Goal: Task Accomplishment & Management: Complete application form

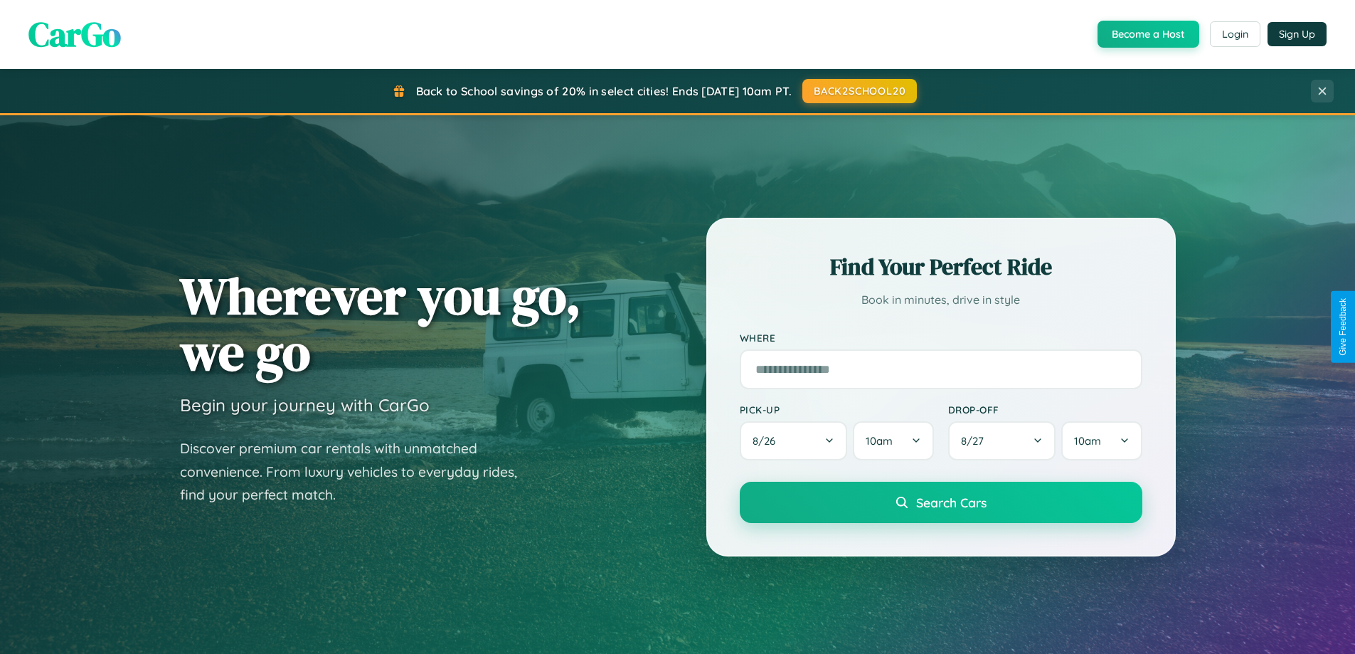
scroll to position [613, 0]
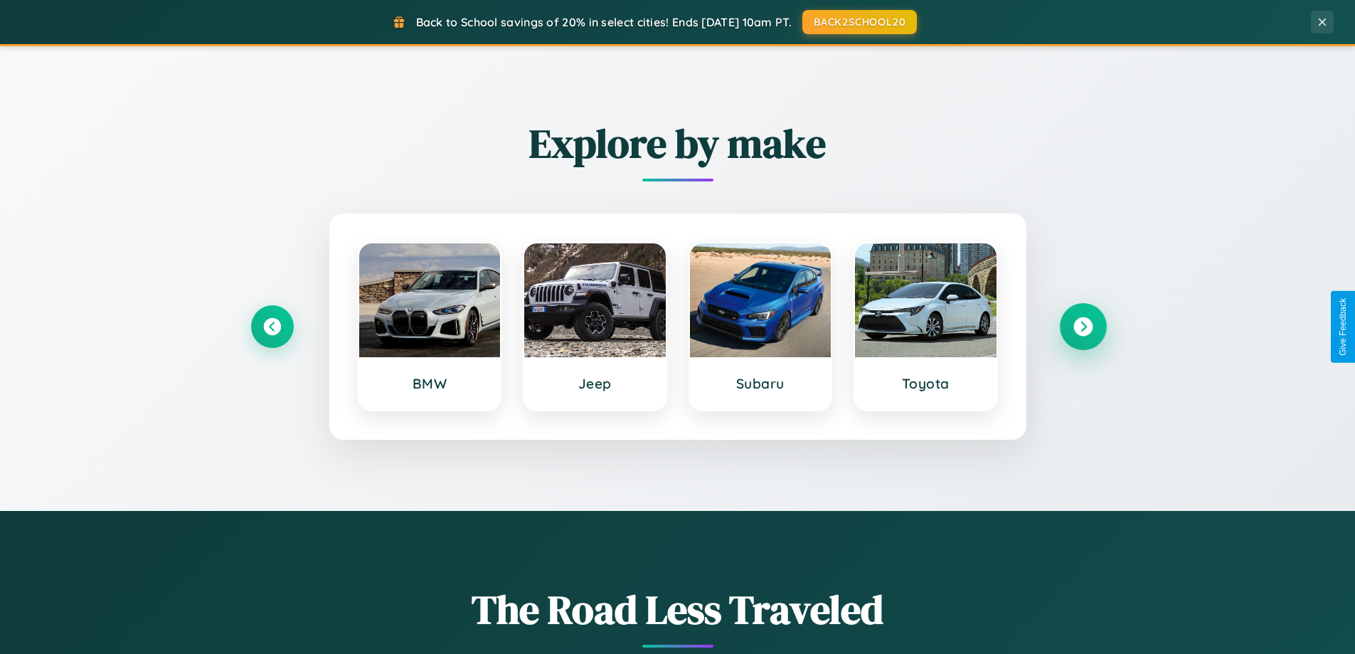
click at [1083, 326] on icon at bounding box center [1082, 326] width 19 height 19
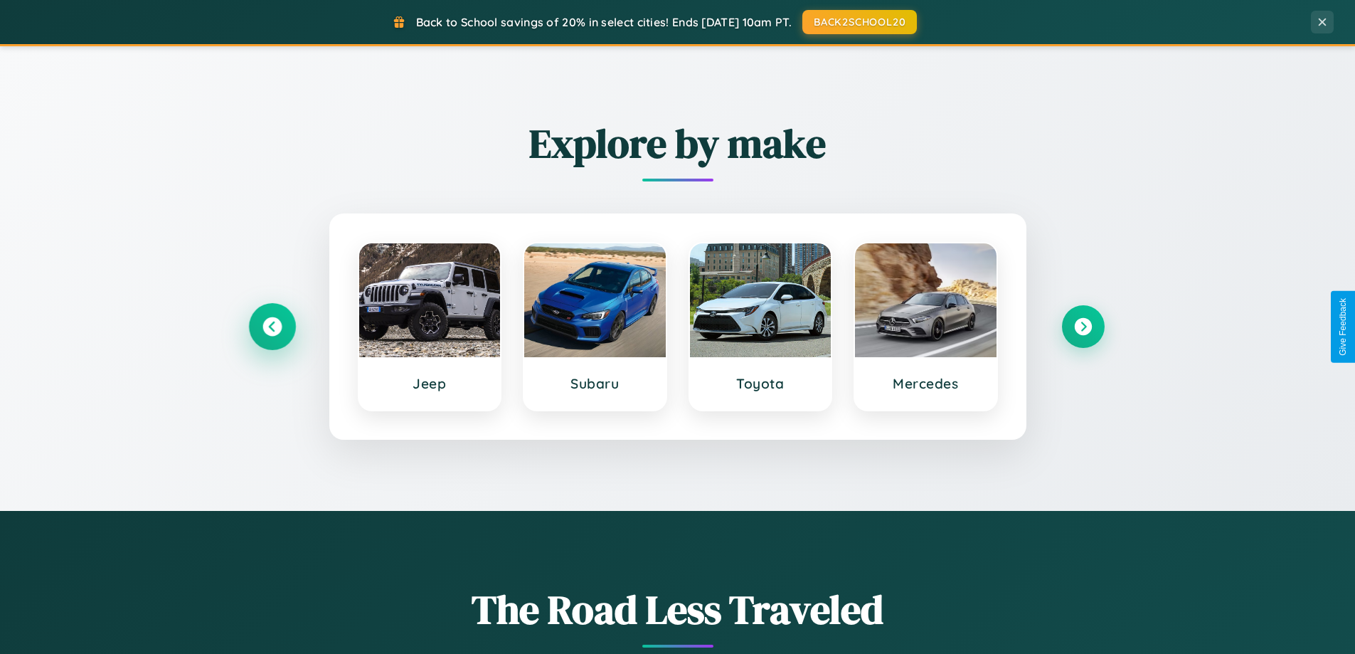
click at [272, 326] on icon at bounding box center [271, 326] width 19 height 19
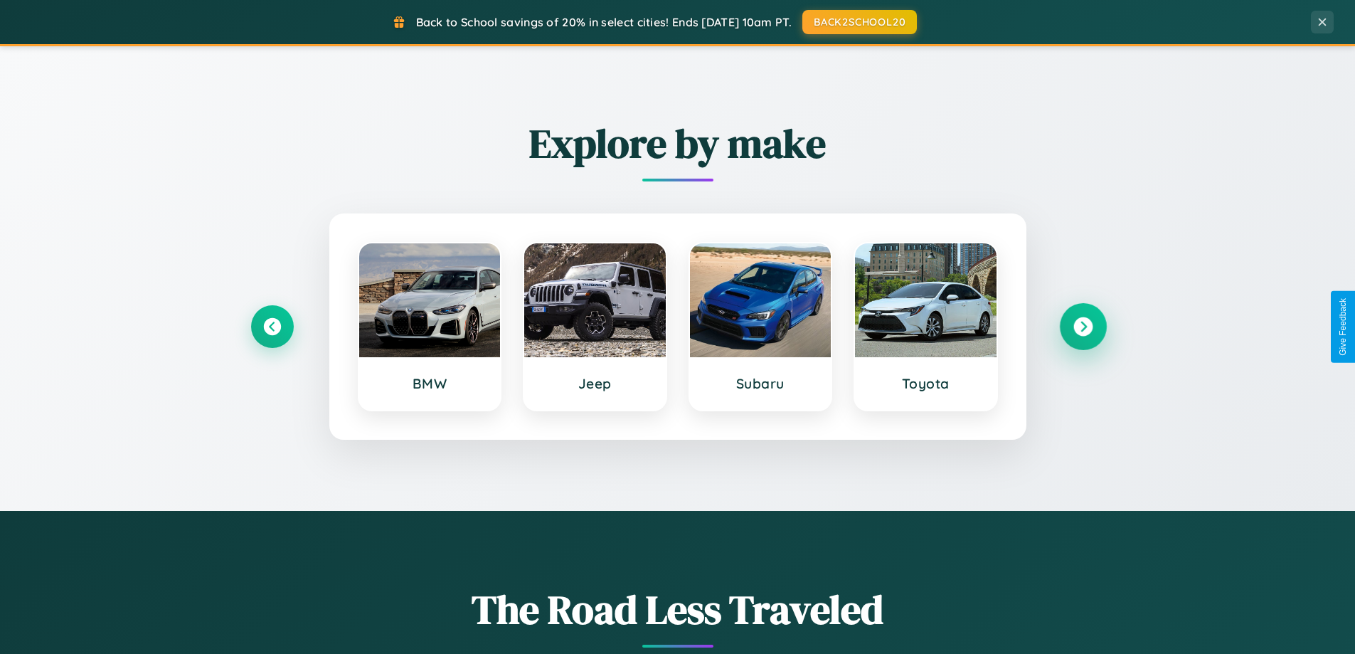
click at [1083, 326] on icon at bounding box center [1082, 326] width 19 height 19
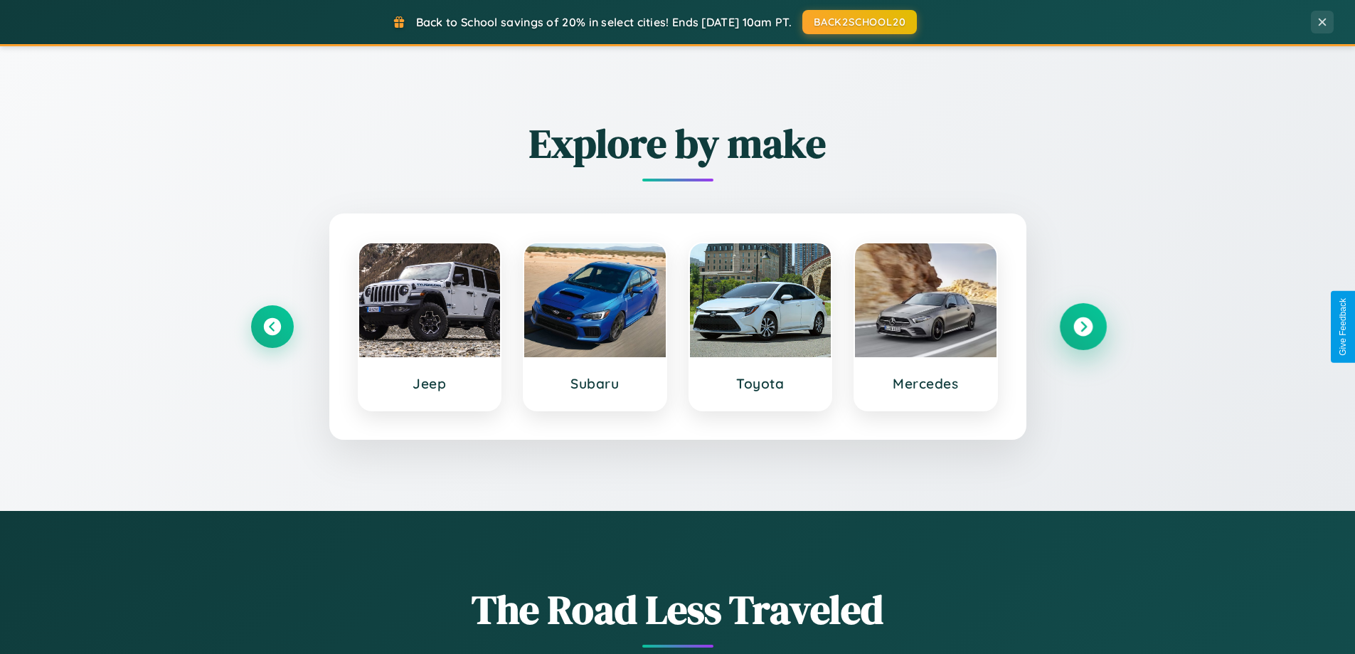
click at [1083, 326] on icon at bounding box center [1082, 326] width 19 height 19
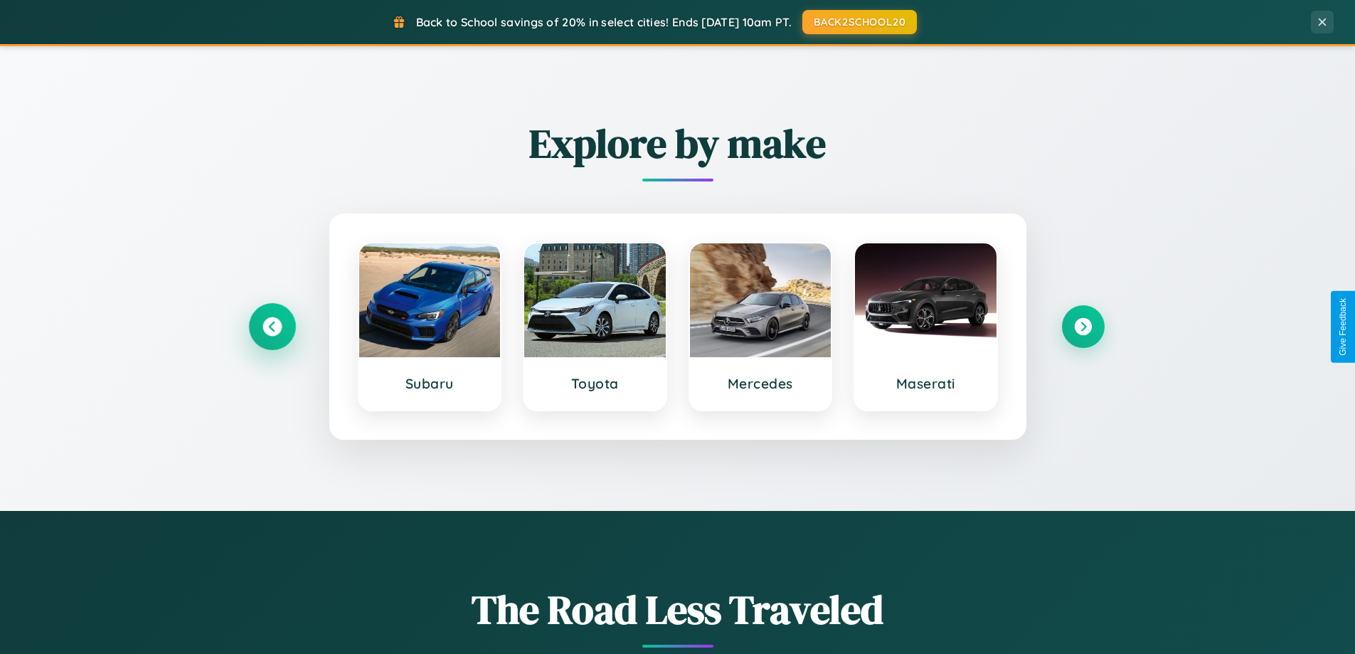
click at [272, 326] on icon at bounding box center [271, 326] width 19 height 19
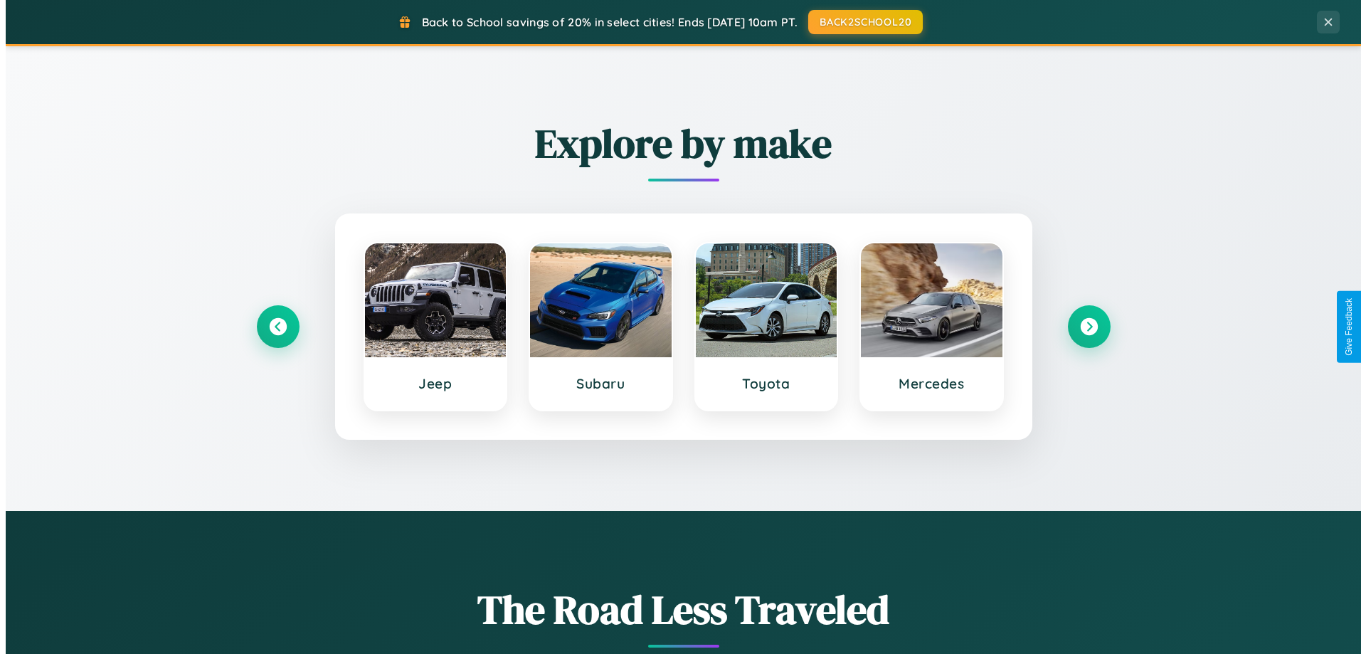
scroll to position [0, 0]
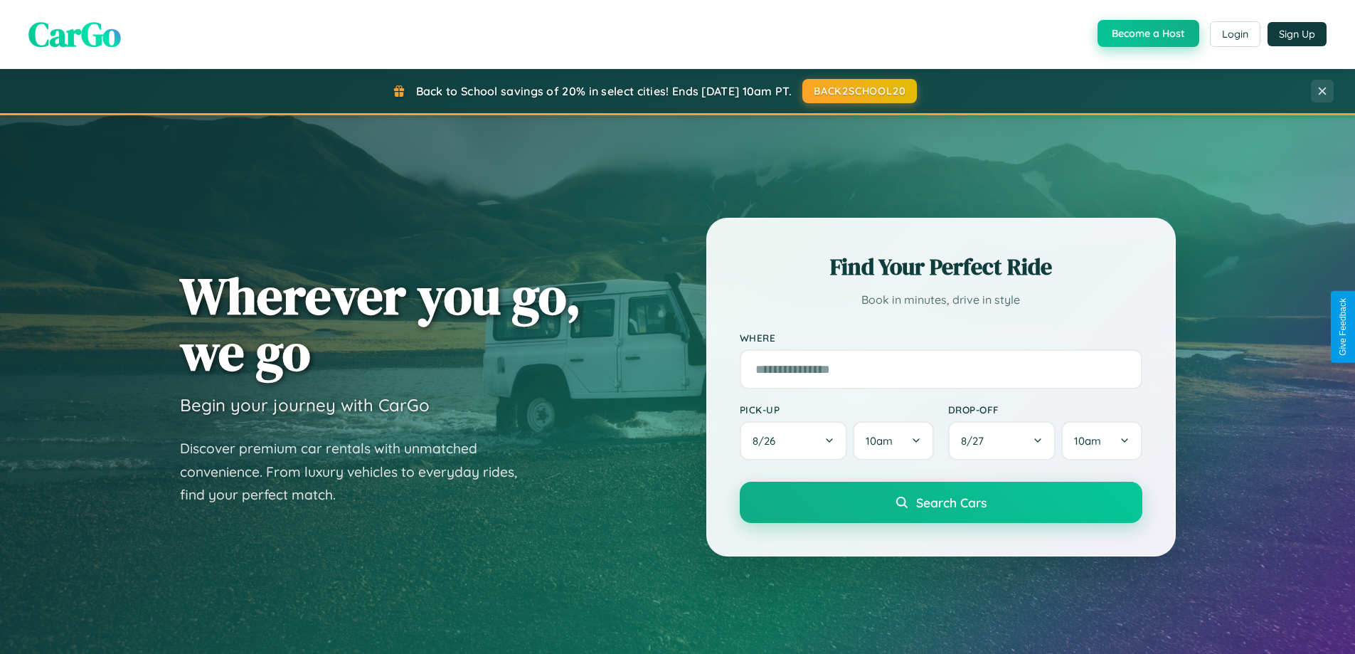
click at [1147, 33] on button "Become a Host" at bounding box center [1149, 33] width 102 height 27
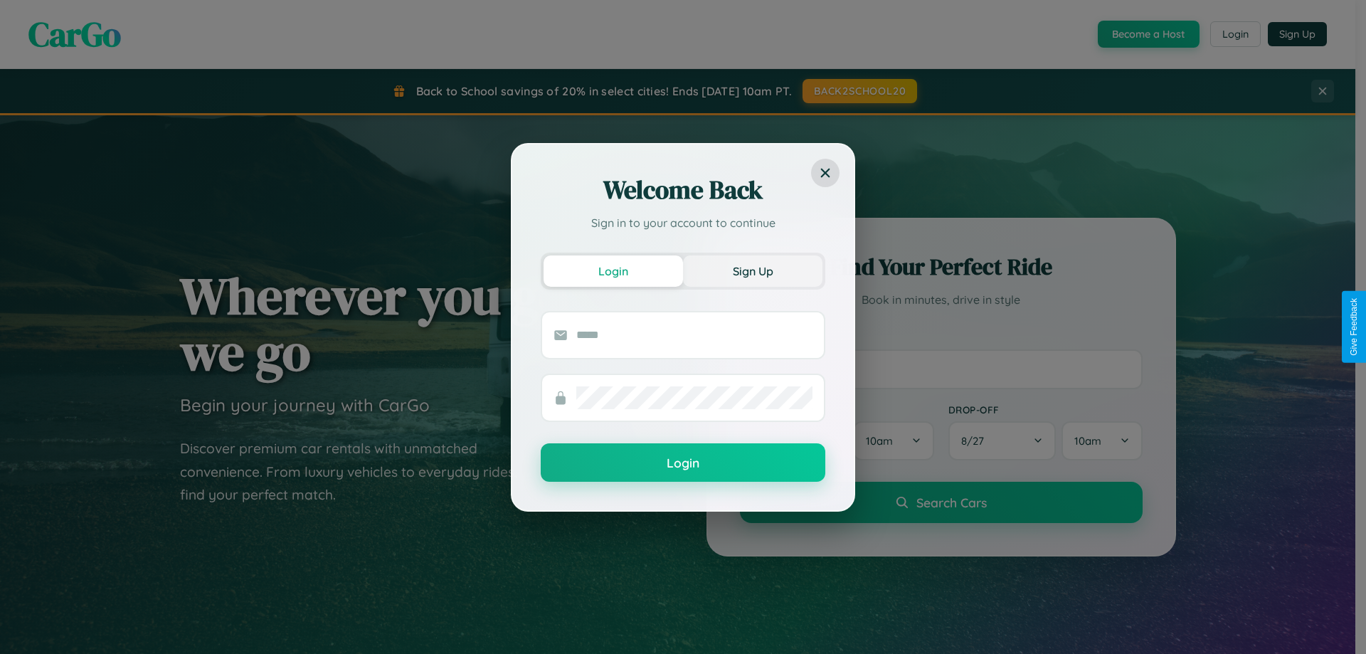
click at [753, 270] on button "Sign Up" at bounding box center [752, 270] width 139 height 31
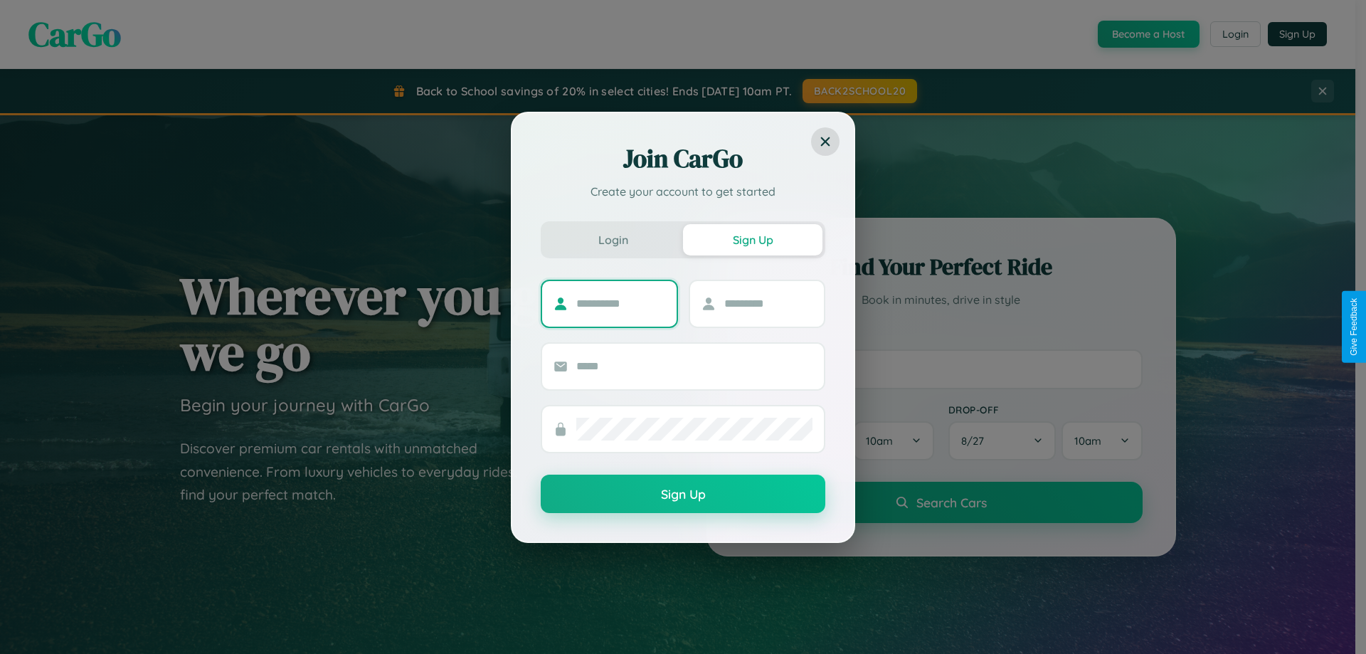
click at [620, 303] on input "text" at bounding box center [620, 303] width 89 height 23
type input "******"
click at [767, 303] on input "text" at bounding box center [768, 303] width 89 height 23
type input "*********"
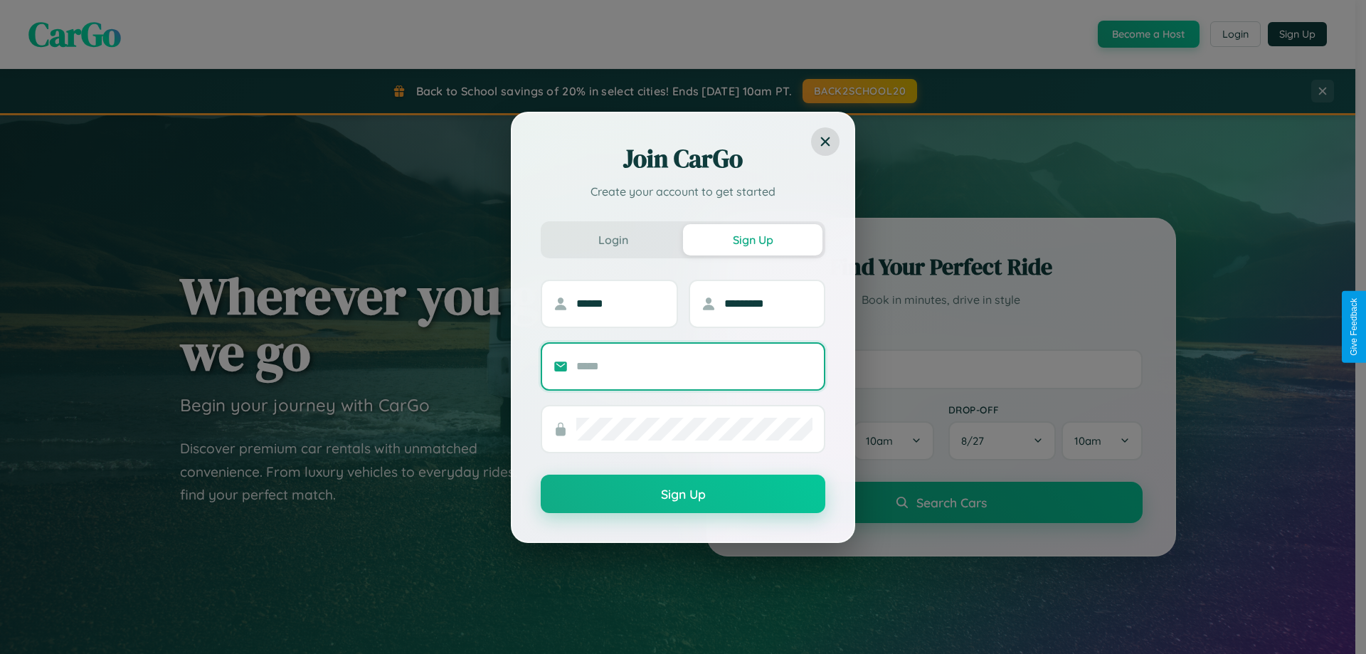
click at [694, 366] on input "text" at bounding box center [694, 366] width 236 height 23
type input "**********"
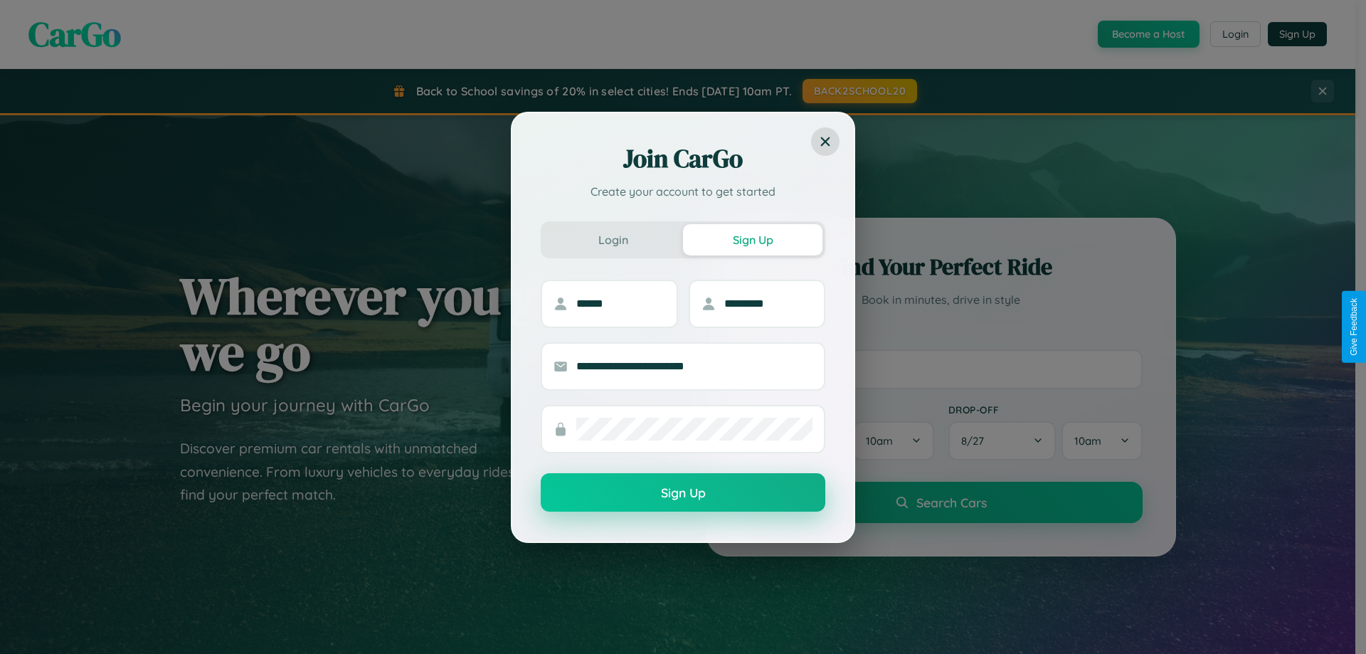
click at [683, 493] on button "Sign Up" at bounding box center [683, 492] width 285 height 38
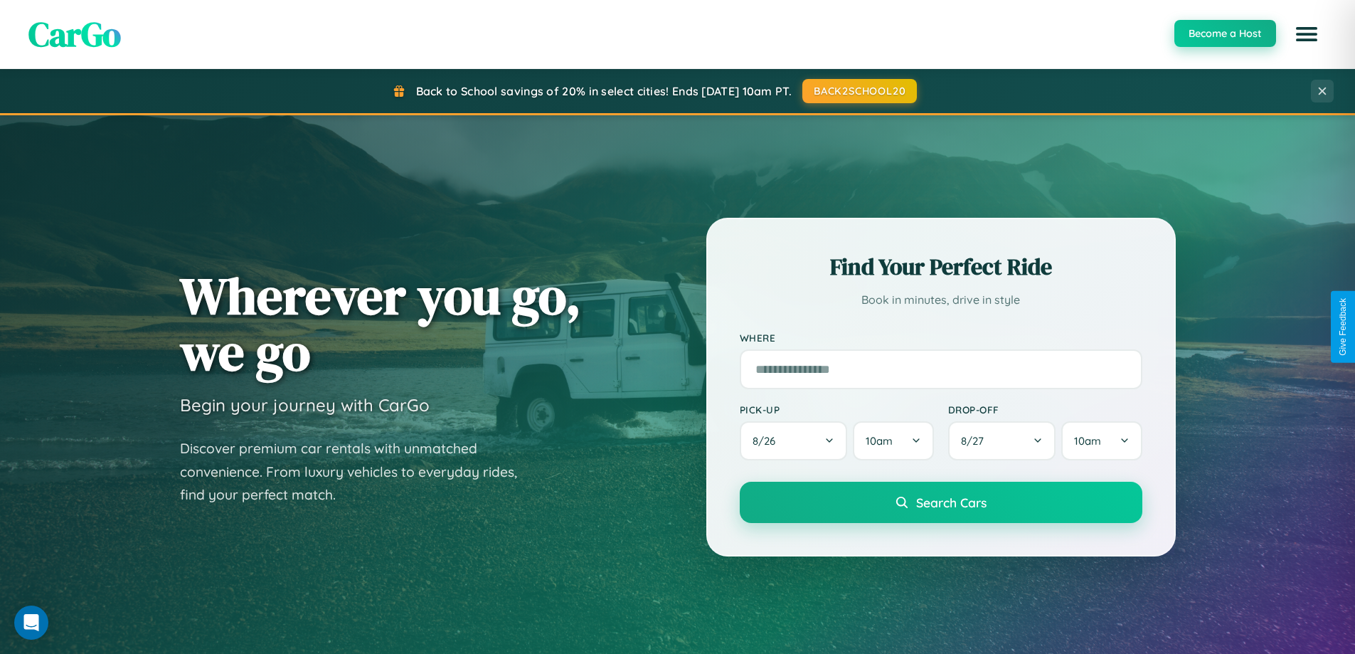
click at [1224, 33] on button "Become a Host" at bounding box center [1225, 33] width 102 height 27
